Goal: Navigation & Orientation: Find specific page/section

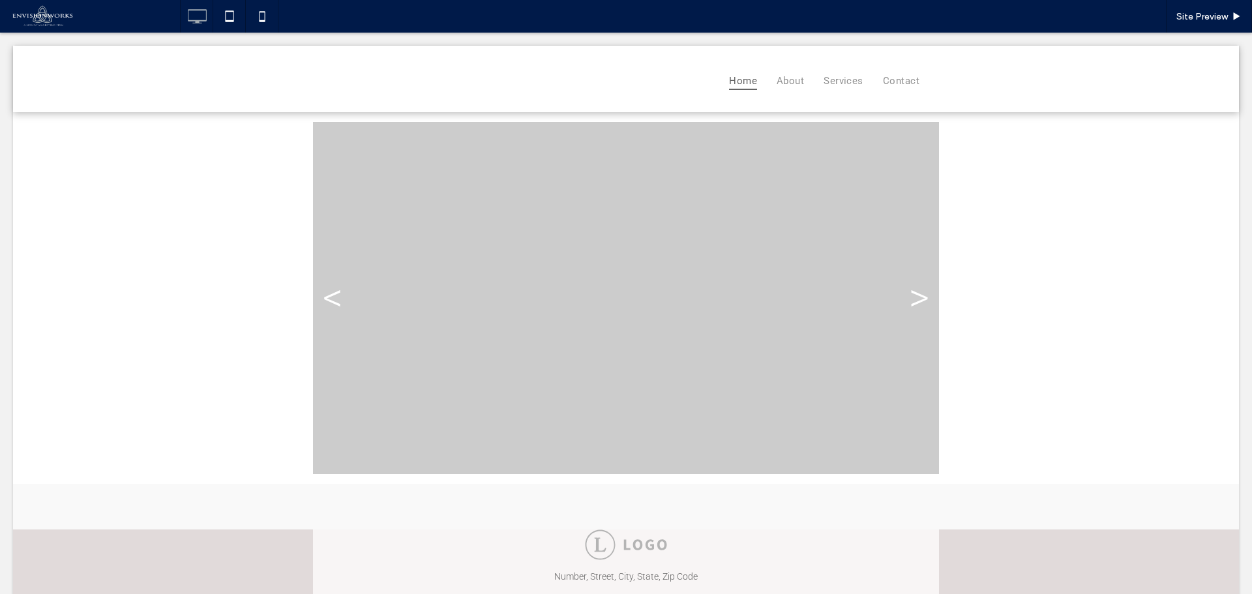
click at [372, 213] on span at bounding box center [626, 298] width 626 height 352
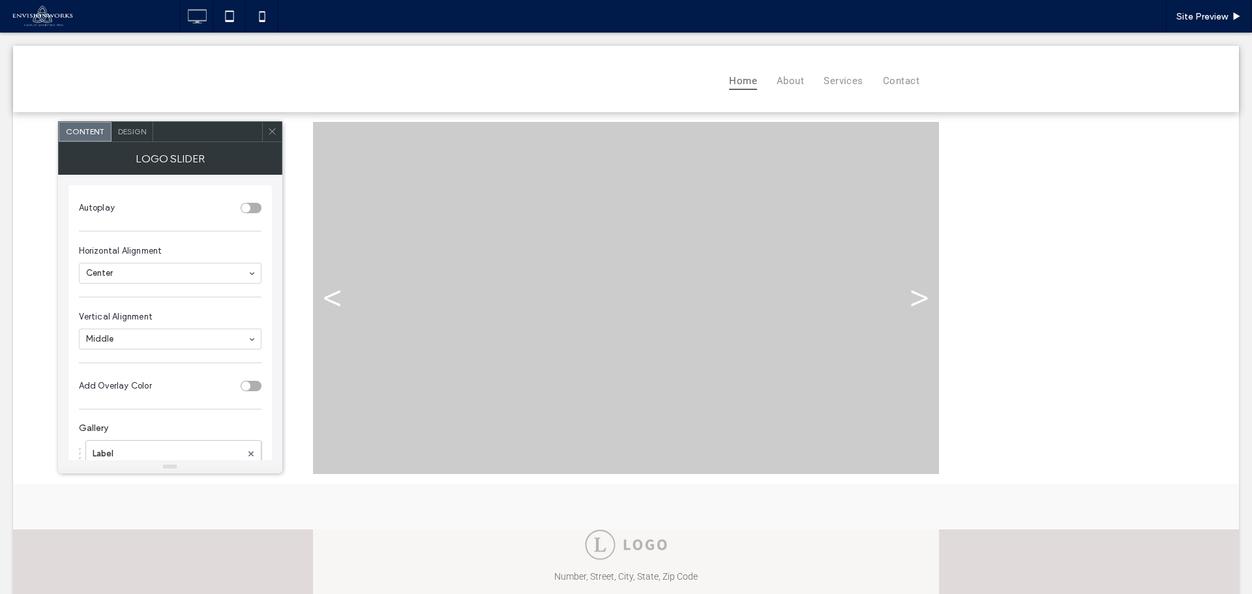
scroll to position [65, 0]
